Goal: Check status

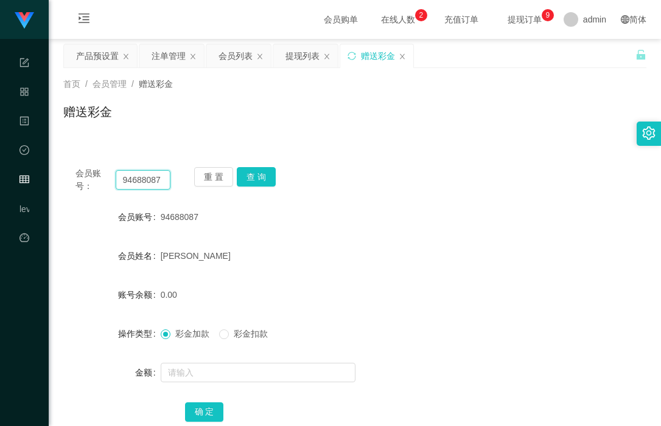
click at [133, 182] on input "94688087" at bounding box center [143, 179] width 55 height 19
drag, startPoint x: 137, startPoint y: 182, endPoint x: 152, endPoint y: 182, distance: 15.2
click at [137, 182] on input "94688087" at bounding box center [143, 179] width 55 height 19
click at [260, 177] on button "查 询" at bounding box center [256, 176] width 39 height 19
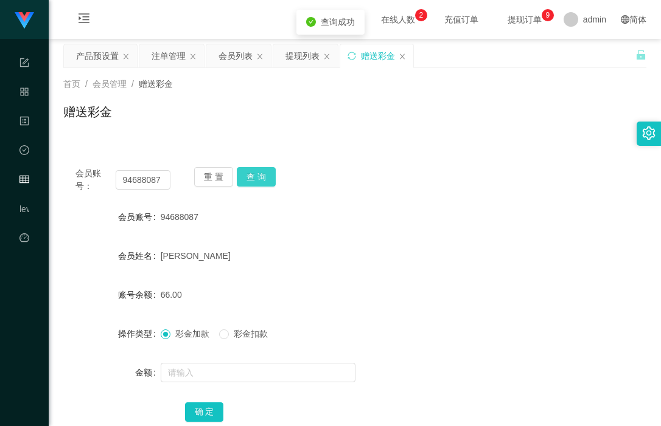
drag, startPoint x: 255, startPoint y: 178, endPoint x: 242, endPoint y: 181, distance: 13.6
click at [255, 178] on button "查 询" at bounding box center [256, 176] width 39 height 19
click at [150, 176] on input "94688087" at bounding box center [143, 179] width 55 height 19
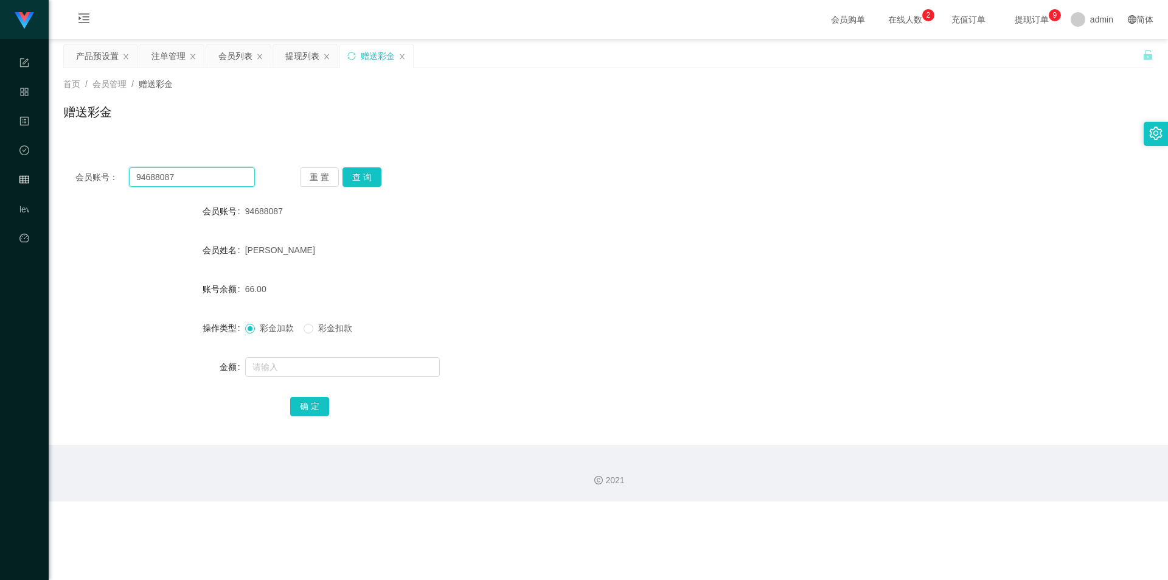
click at [194, 170] on input "94688087" at bounding box center [192, 176] width 126 height 19
click at [367, 186] on button "查 询" at bounding box center [361, 176] width 39 height 19
click at [229, 55] on div "会员列表" at bounding box center [235, 55] width 34 height 23
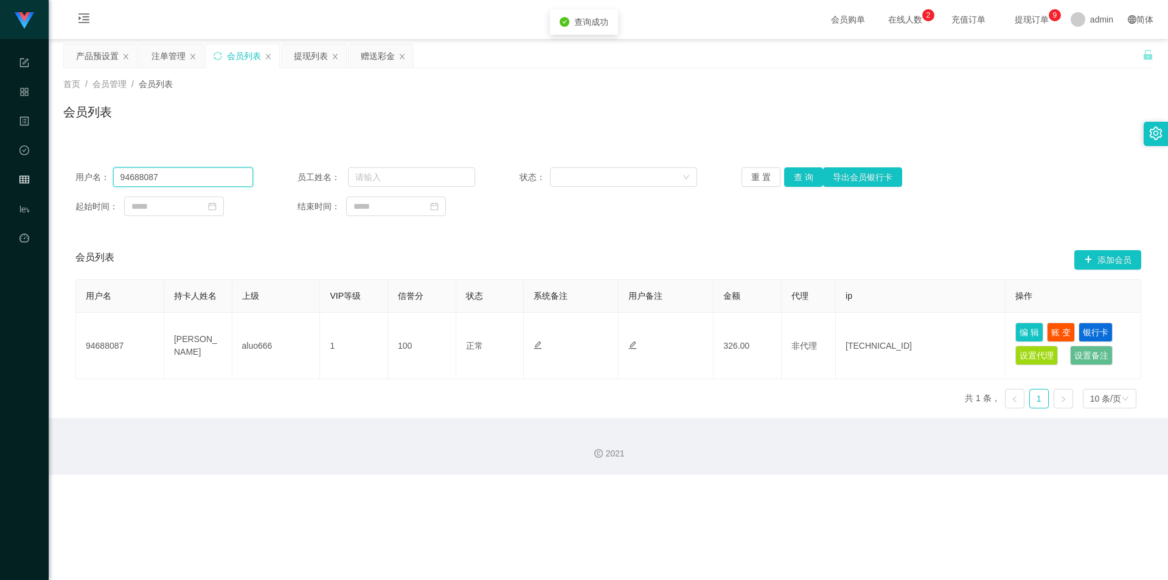
click at [154, 173] on input "94688087" at bounding box center [183, 176] width 140 height 19
drag, startPoint x: 176, startPoint y: 175, endPoint x: 32, endPoint y: 170, distance: 144.3
click at [32, 170] on section "代理端 系统配置 产品管理 内容中心 数据中心 会员管理 level 平台首页 保存配置 重置配置 整体风格设置 主题色 导航设置 内容区域宽度 定宽 固定H…" at bounding box center [584, 237] width 1168 height 474
click at [660, 178] on button "查 询" at bounding box center [803, 176] width 39 height 19
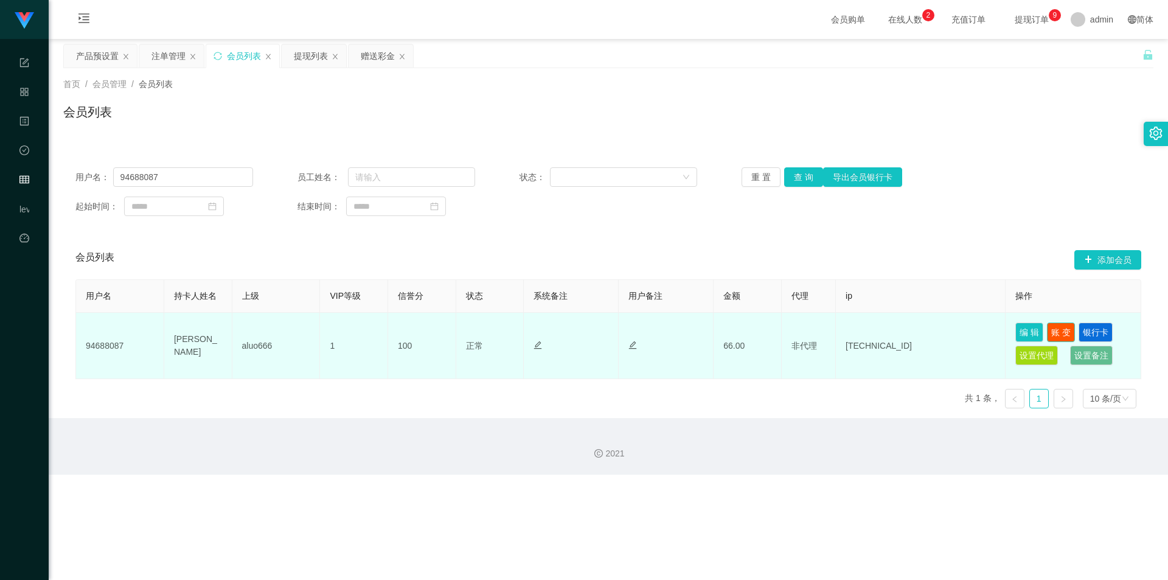
click at [660, 328] on button "账 变" at bounding box center [1061, 331] width 28 height 19
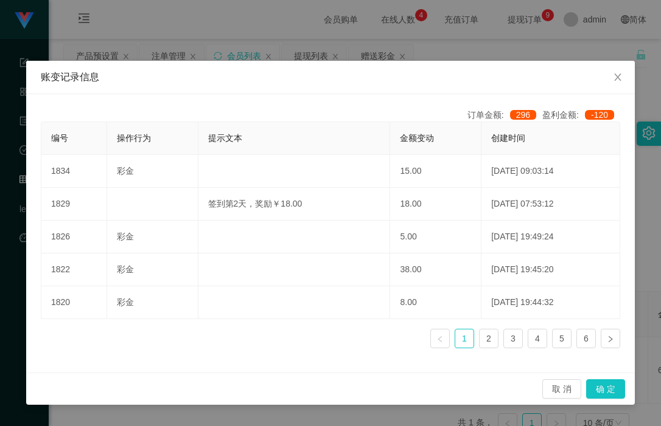
click at [436, 41] on div "账变记录信息 订单金额: 296 盈利金额: -120 编号 操作行为 提示文本 金额变动 创建时间 1834 彩金 15.00 [DATE] 09:03:1…" at bounding box center [330, 213] width 661 height 426
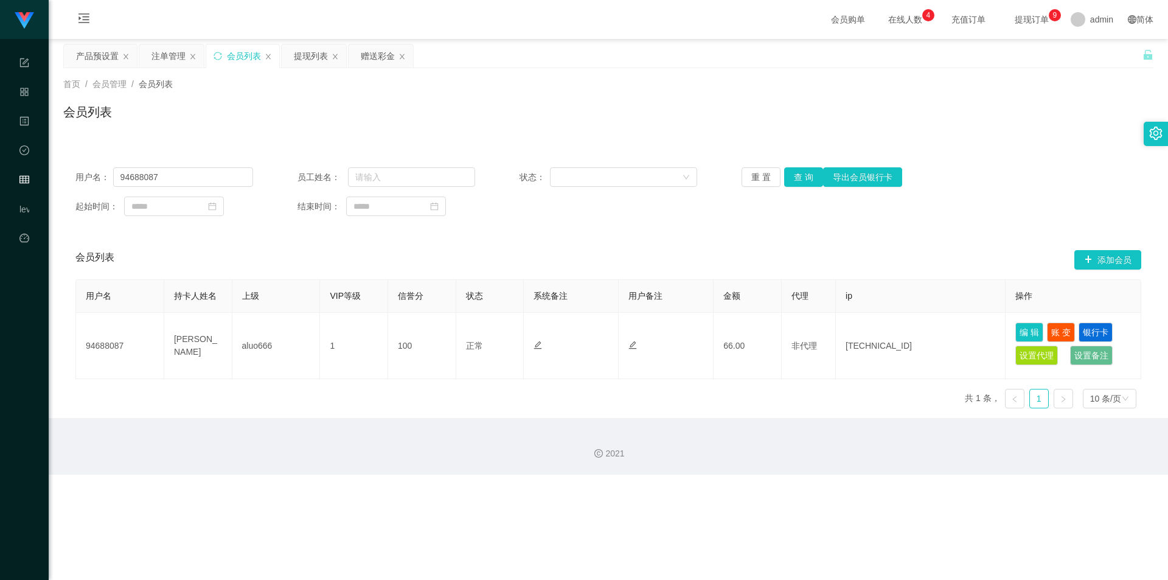
click at [647, 256] on div "会员列表 添加会员" at bounding box center [608, 259] width 1066 height 39
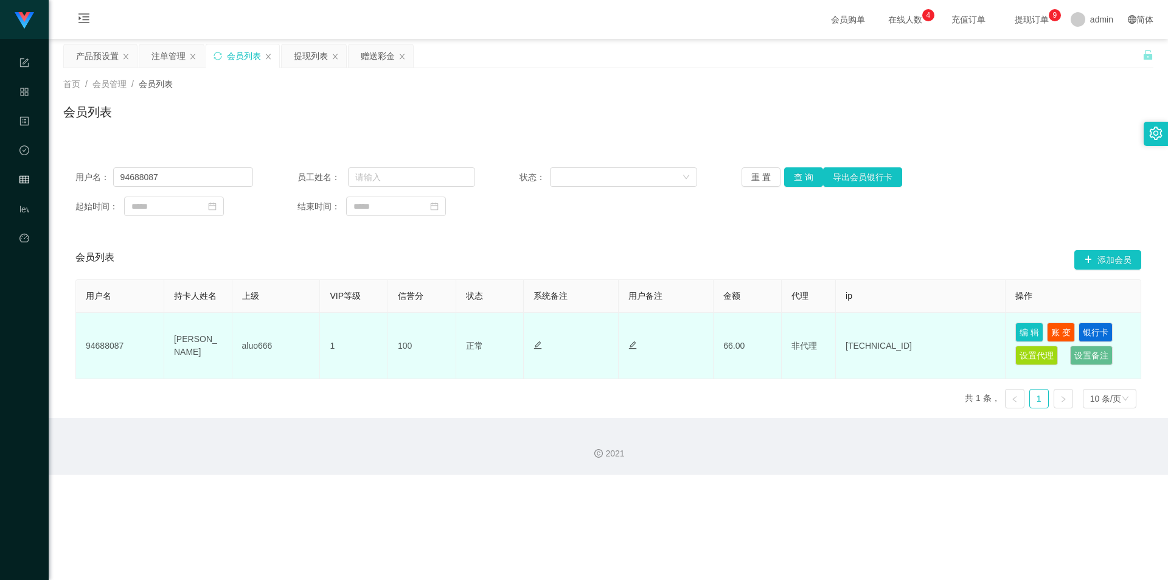
click at [586, 331] on td at bounding box center [571, 346] width 95 height 66
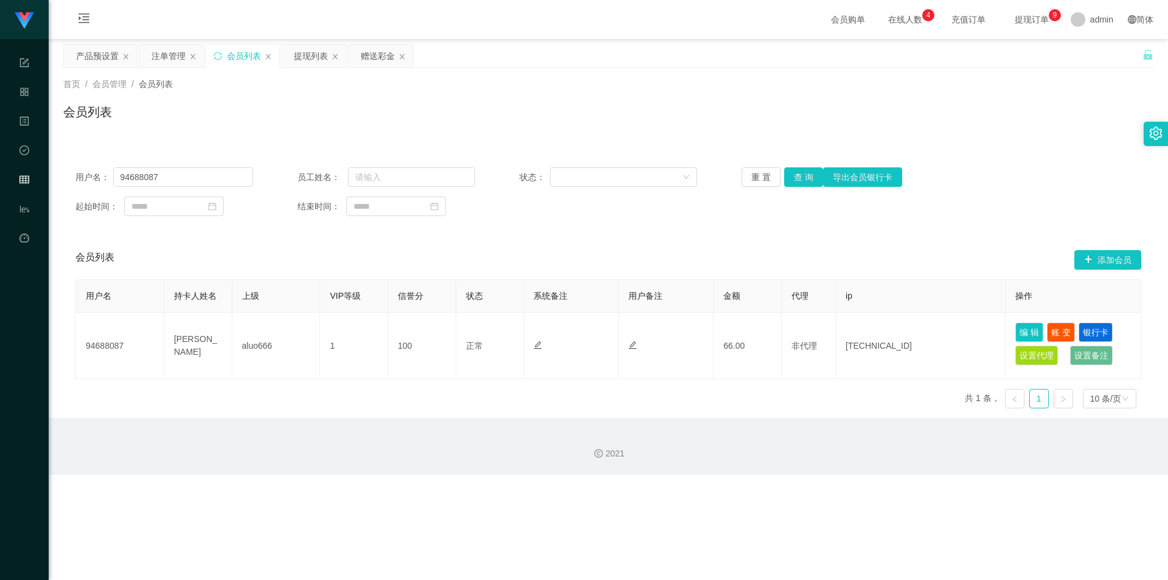
click at [660, 247] on div "会员列表 添加会员" at bounding box center [608, 259] width 1066 height 39
